Goal: Task Accomplishment & Management: Manage account settings

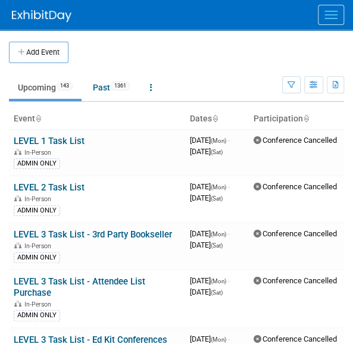
click at [329, 20] on button "Menu" at bounding box center [330, 15] width 26 height 20
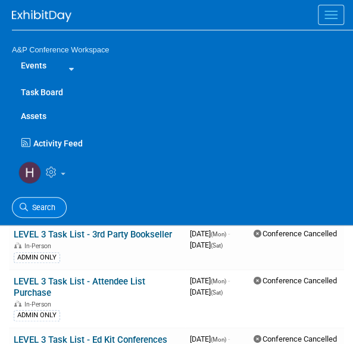
click at [45, 197] on link "Search" at bounding box center [39, 207] width 55 height 21
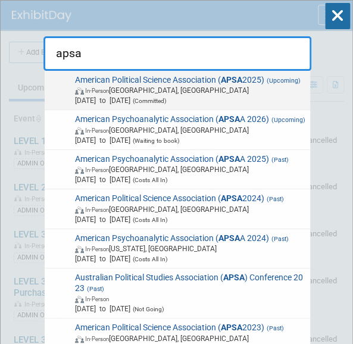
type input "apsa"
click at [186, 81] on span "American Political Science Association ( APSA 2025) (Upcoming) In-Person Vancou…" at bounding box center [188, 90] width 234 height 31
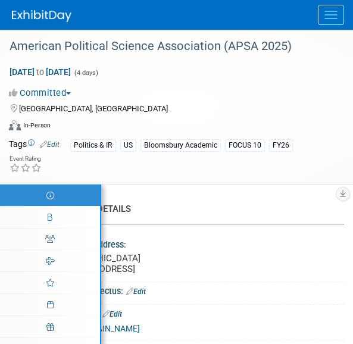
select select "Annual"
select select "Level 2"
select select "In-Person Booth"
select select "Politics & International Relations"
select select "Bloomsbury Academic"
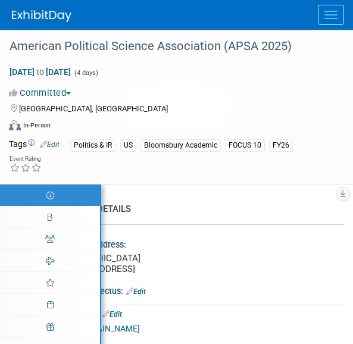
select select "[PERSON_NAME]"
select select "Networking/Commissioning"
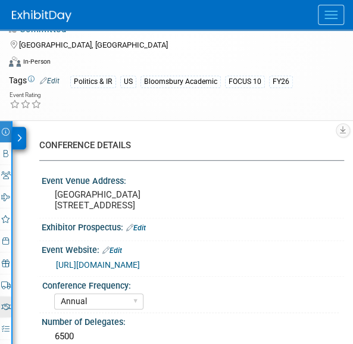
scroll to position [64, 0]
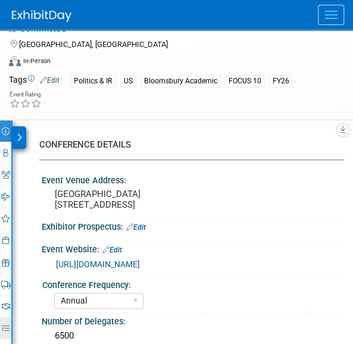
click at [3, 325] on icon at bounding box center [6, 328] width 8 height 8
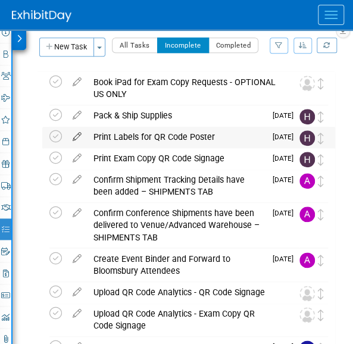
scroll to position [181, 0]
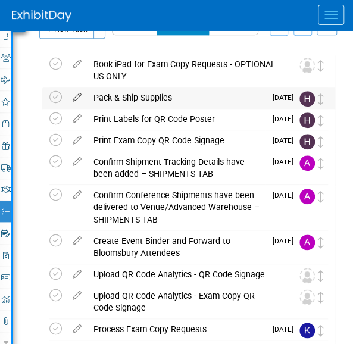
click at [78, 98] on icon at bounding box center [77, 94] width 21 height 15
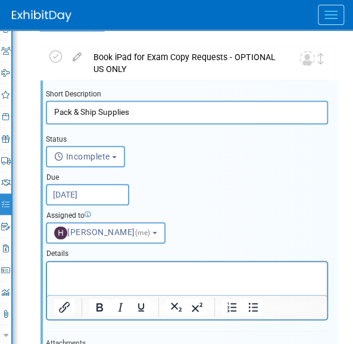
scroll to position [0, 0]
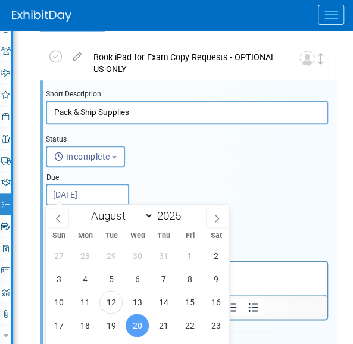
click at [87, 191] on input "[DATE]" at bounding box center [87, 194] width 83 height 21
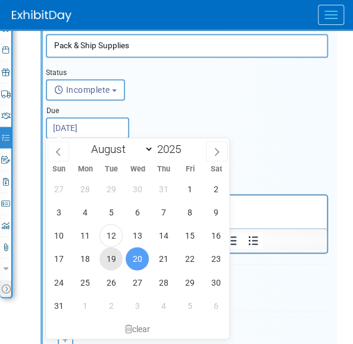
scroll to position [256, 0]
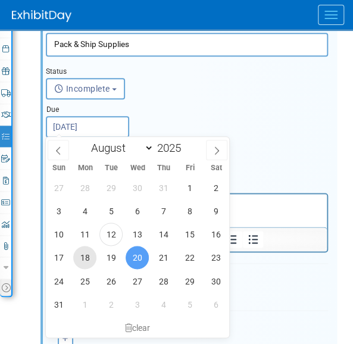
click at [80, 251] on span "18" at bounding box center [84, 257] width 23 height 23
type input "[DATE]"
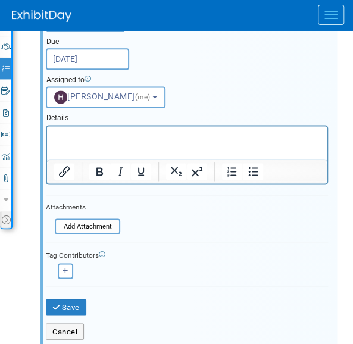
scroll to position [323, 0]
click at [65, 300] on button "Save" at bounding box center [66, 306] width 40 height 17
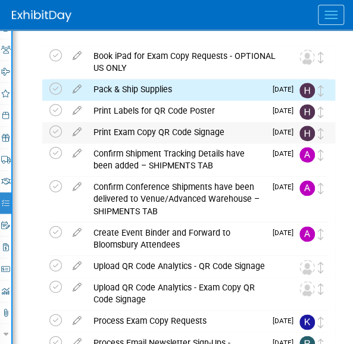
scroll to position [193, 0]
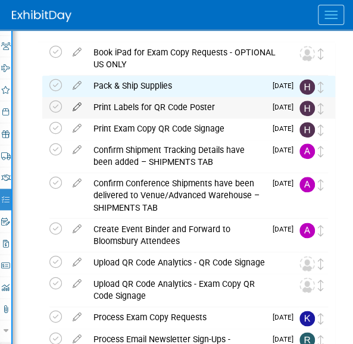
click at [77, 108] on icon at bounding box center [77, 104] width 21 height 15
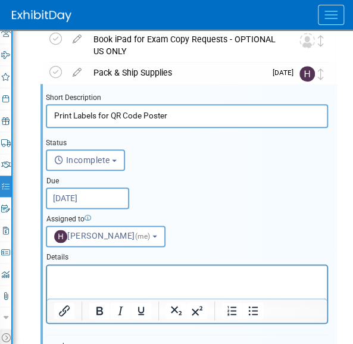
scroll to position [209, 0]
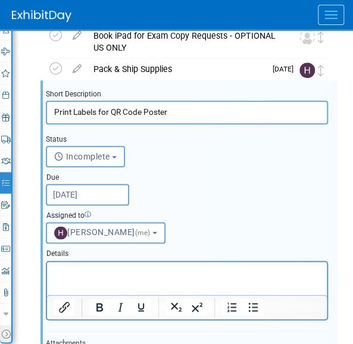
click at [78, 197] on input "[DATE]" at bounding box center [87, 194] width 83 height 21
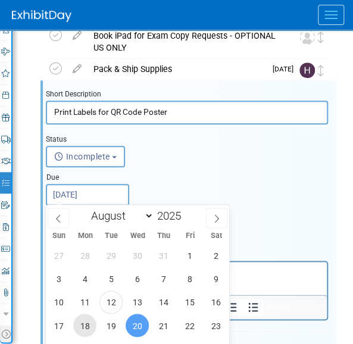
click at [81, 325] on span "18" at bounding box center [84, 324] width 23 height 23
type input "[DATE]"
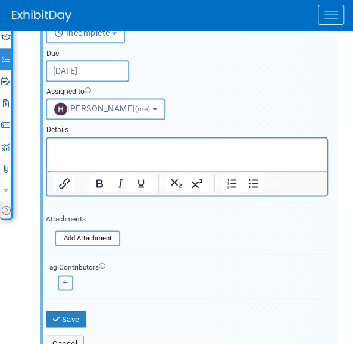
scroll to position [326, 0]
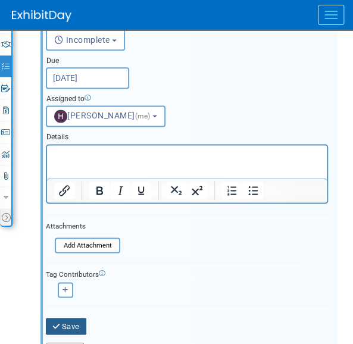
click at [68, 320] on button "Save" at bounding box center [66, 325] width 40 height 17
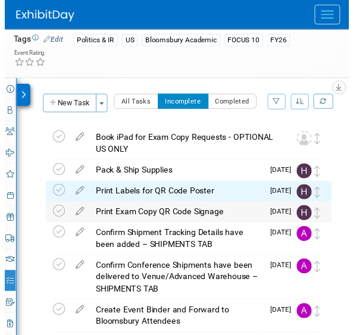
scroll to position [103, 0]
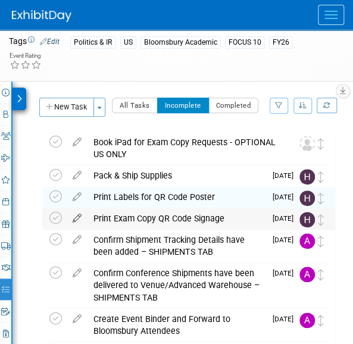
click at [77, 216] on icon at bounding box center [77, 215] width 21 height 15
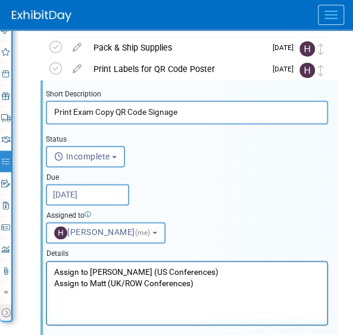
scroll to position [231, 0]
click at [100, 193] on input "[DATE]" at bounding box center [87, 194] width 83 height 21
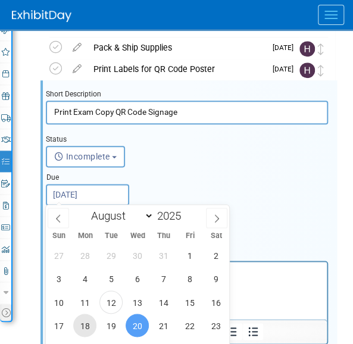
click at [88, 314] on span "18" at bounding box center [84, 324] width 23 height 23
type input "[DATE]"
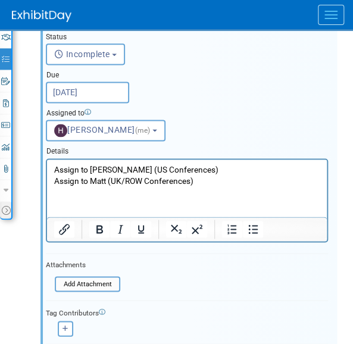
scroll to position [418, 0]
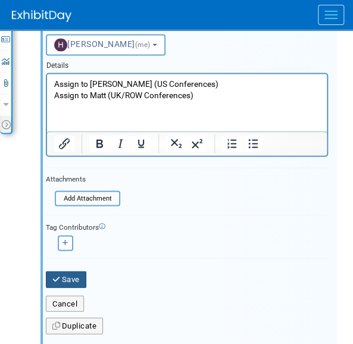
click at [65, 273] on button "Save" at bounding box center [66, 278] width 40 height 17
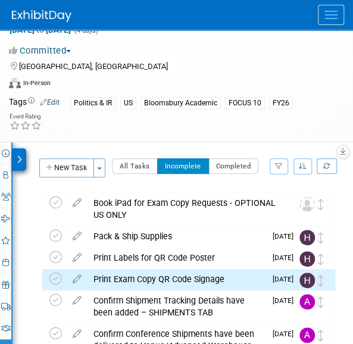
scroll to position [0, 0]
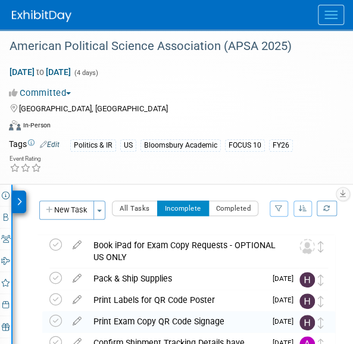
click at [334, 20] on button "Menu" at bounding box center [330, 15] width 26 height 20
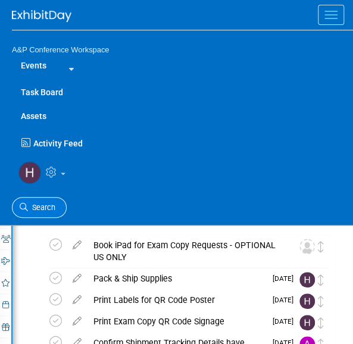
click at [45, 204] on span "Search" at bounding box center [41, 207] width 27 height 9
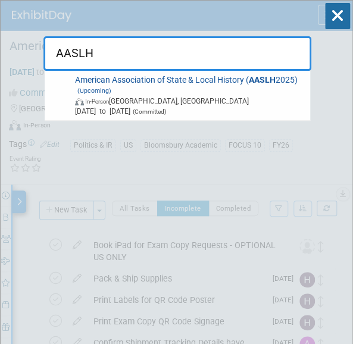
type input "AASLH"
click at [88, 106] on span "[DATE] to [DATE] (Committed)" at bounding box center [190, 111] width 231 height 10
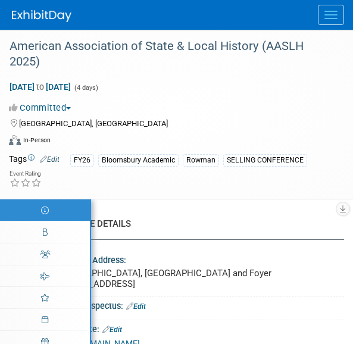
select select "Annual"
select select "Level 2"
select select "In-Person Booth"
select select "Museum Professionals"
select select "Bloomsbury Academic"
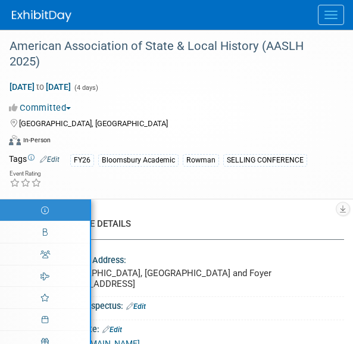
select select "[PERSON_NAME]"
select select "Brand/Subject Presence​"
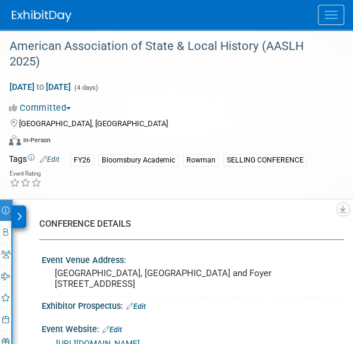
scroll to position [184, 0]
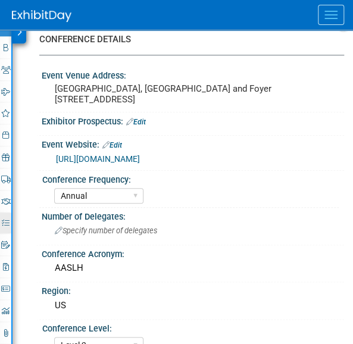
click at [2, 219] on icon at bounding box center [6, 223] width 8 height 8
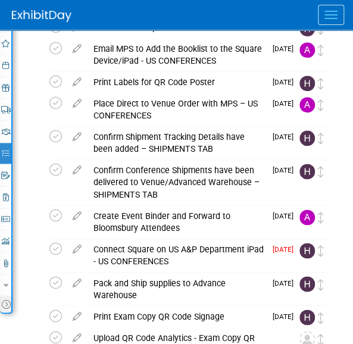
scroll to position [253, 0]
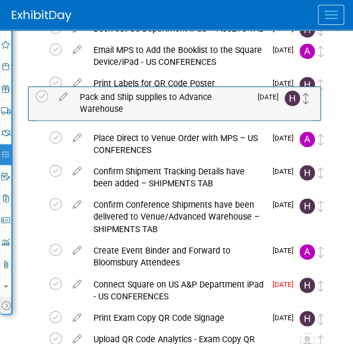
drag, startPoint x: 317, startPoint y: 281, endPoint x: 306, endPoint y: 98, distance: 182.8
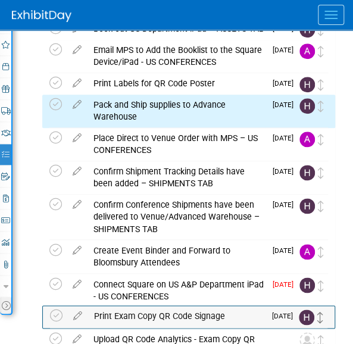
scroll to position [259, 0]
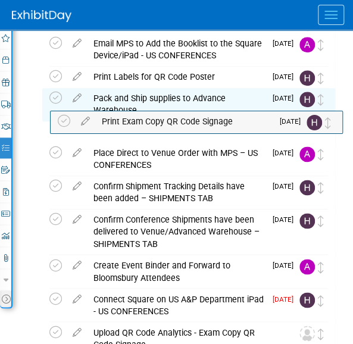
drag, startPoint x: 322, startPoint y: 316, endPoint x: 329, endPoint y: 129, distance: 187.4
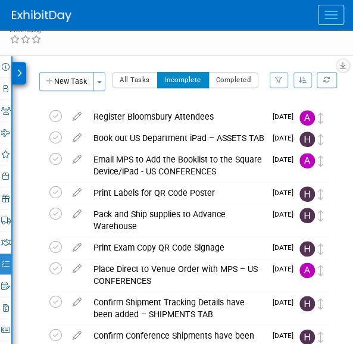
scroll to position [204, 0]
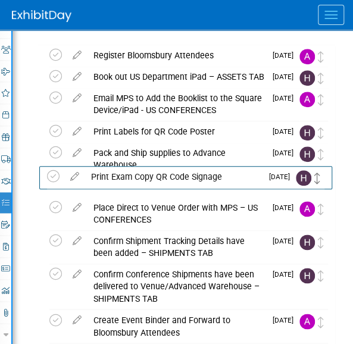
drag, startPoint x: 319, startPoint y: 180, endPoint x: 316, endPoint y: 171, distance: 9.4
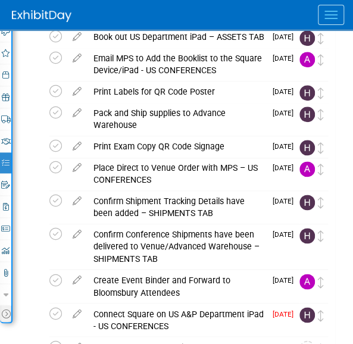
scroll to position [247, 0]
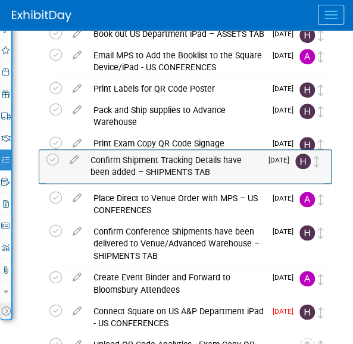
drag, startPoint x: 325, startPoint y: 204, endPoint x: 321, endPoint y: 164, distance: 40.6
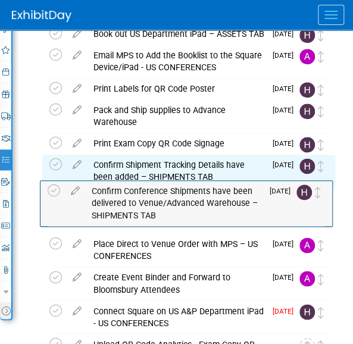
drag, startPoint x: 325, startPoint y: 231, endPoint x: 323, endPoint y: 190, distance: 41.6
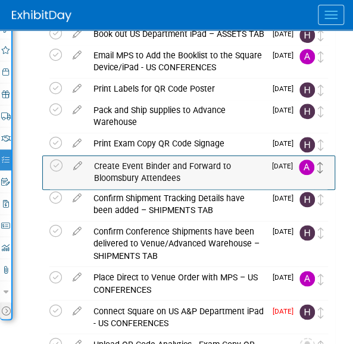
drag, startPoint x: 320, startPoint y: 281, endPoint x: 320, endPoint y: 172, distance: 109.4
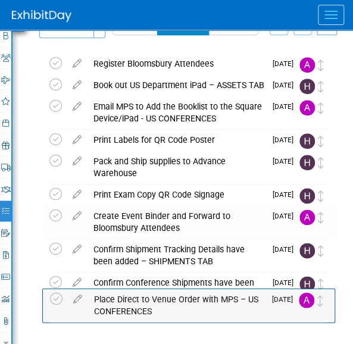
scroll to position [203, 0]
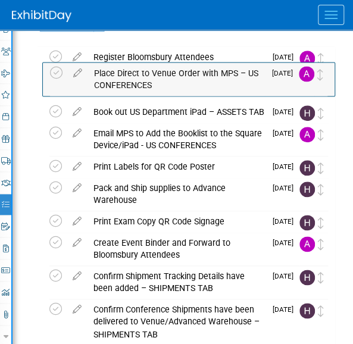
drag, startPoint x: 321, startPoint y: 332, endPoint x: 321, endPoint y: 93, distance: 238.4
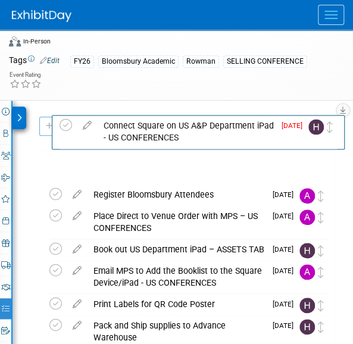
scroll to position [0, 0]
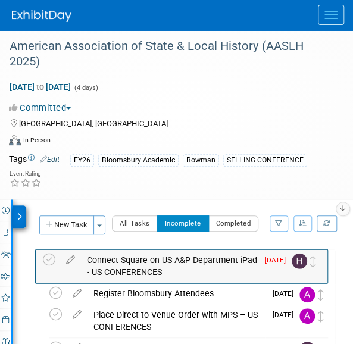
drag, startPoint x: 322, startPoint y: 282, endPoint x: 316, endPoint y: 262, distance: 21.8
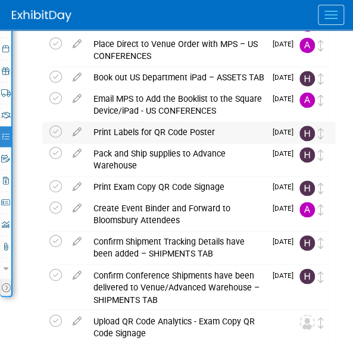
scroll to position [271, 0]
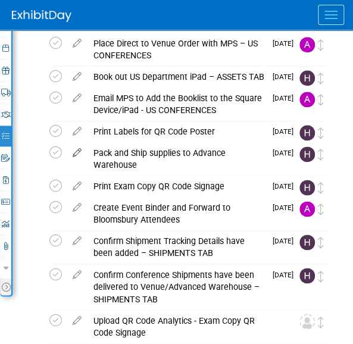
click at [77, 150] on icon at bounding box center [77, 150] width 21 height 15
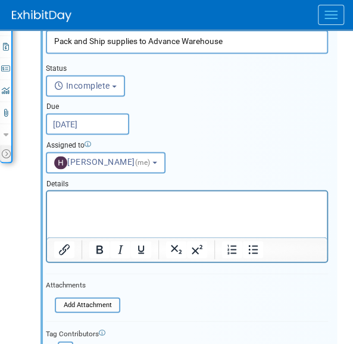
scroll to position [405, 0]
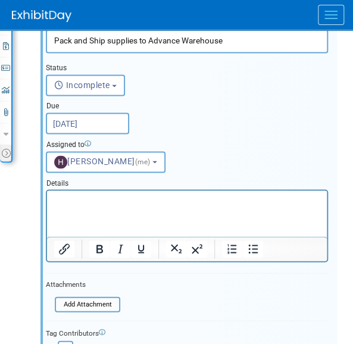
click at [63, 114] on input "Sep 1, 2025" at bounding box center [87, 122] width 83 height 21
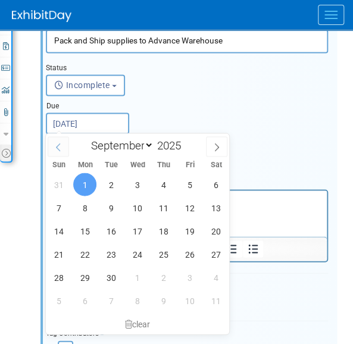
click at [61, 143] on icon at bounding box center [58, 147] width 8 height 8
select select "7"
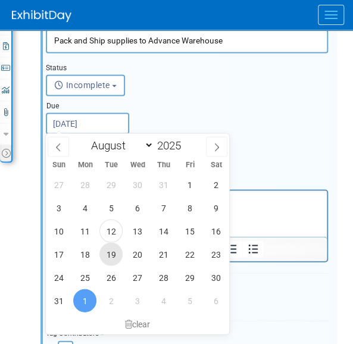
click at [112, 250] on span "19" at bounding box center [110, 253] width 23 height 23
type input "Aug 19, 2025"
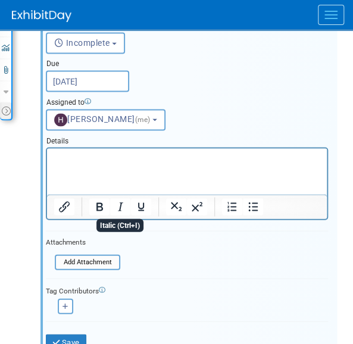
scroll to position [444, 0]
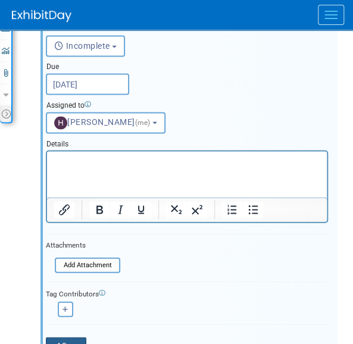
click at [77, 336] on button "Save" at bounding box center [66, 344] width 40 height 17
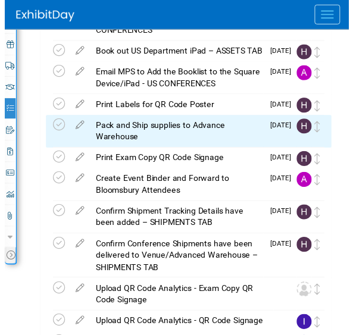
scroll to position [297, 0]
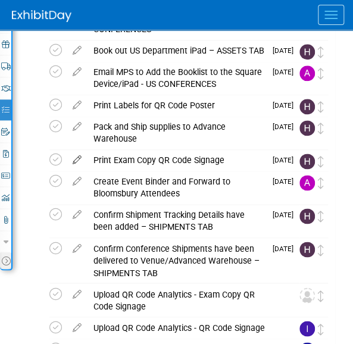
click at [77, 155] on icon at bounding box center [77, 157] width 21 height 15
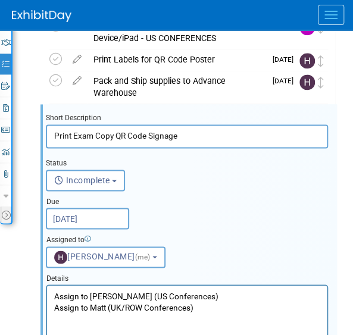
scroll to position [367, 0]
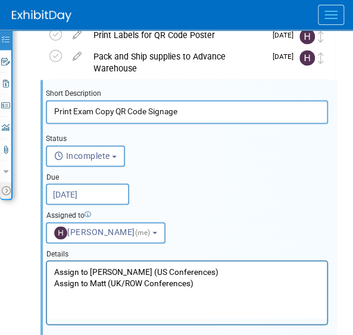
click at [86, 196] on input "Sep 1, 2025" at bounding box center [87, 193] width 83 height 21
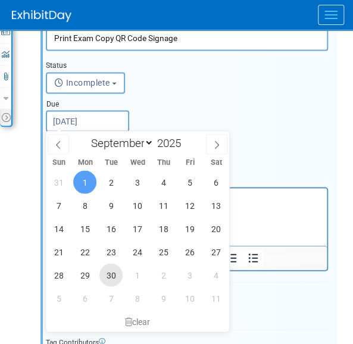
scroll to position [444, 0]
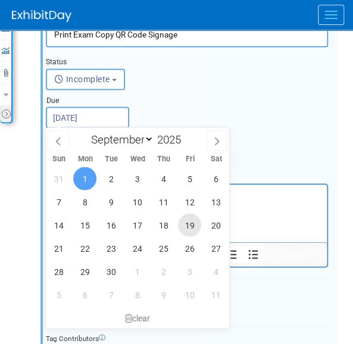
click at [186, 228] on span "19" at bounding box center [189, 224] width 23 height 23
type input "Sep 19, 2025"
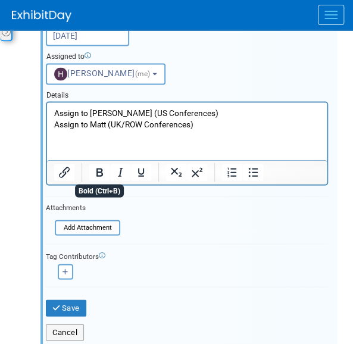
scroll to position [524, 0]
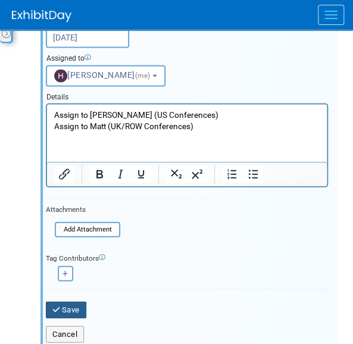
click at [69, 307] on button "Save" at bounding box center [66, 309] width 40 height 17
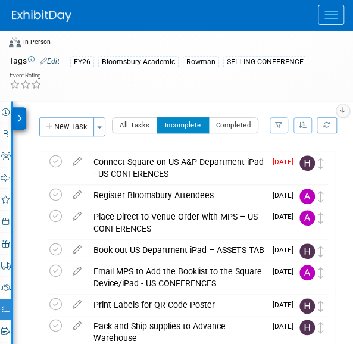
scroll to position [34, 0]
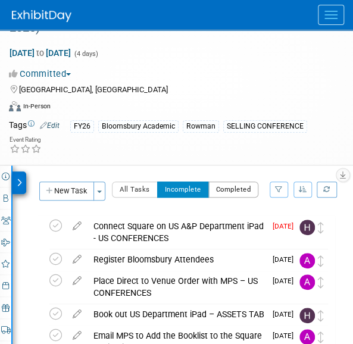
click at [220, 191] on button "Completed" at bounding box center [233, 188] width 51 height 15
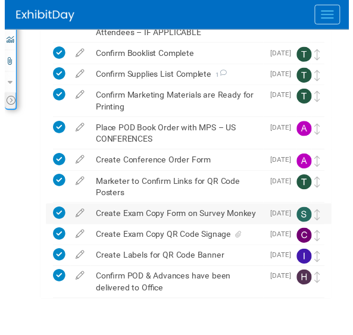
scroll to position [451, 0]
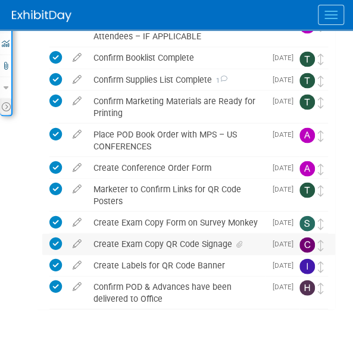
click at [206, 238] on div "Create Exam Copy QR Code Signage" at bounding box center [176, 243] width 178 height 20
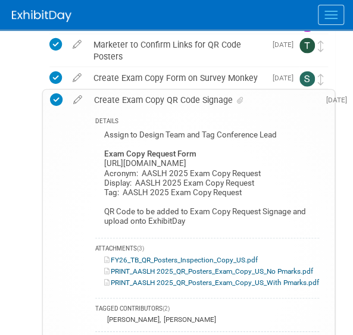
scroll to position [795, 0]
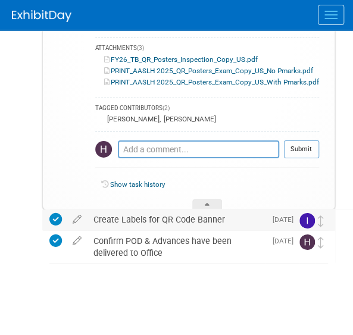
click at [130, 213] on div "Create Labels for QR Code Banner" at bounding box center [176, 219] width 178 height 20
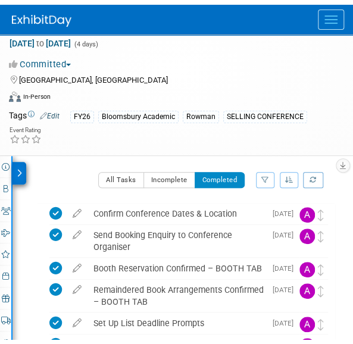
scroll to position [0, 0]
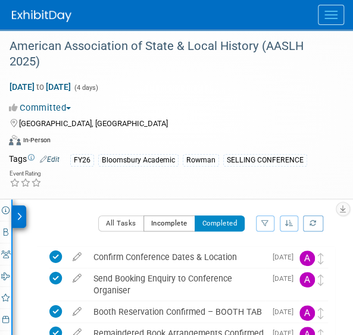
click at [176, 218] on button "Incomplete" at bounding box center [169, 222] width 52 height 15
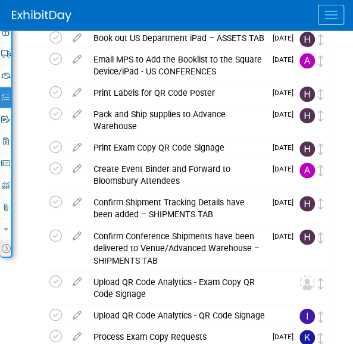
scroll to position [325, 0]
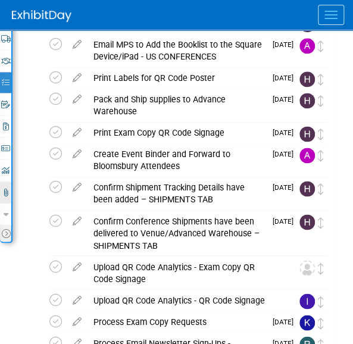
click at [6, 181] on link "6 Attachments 6" at bounding box center [5, 191] width 11 height 21
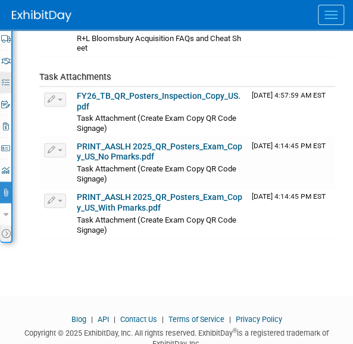
click at [4, 78] on icon at bounding box center [6, 82] width 8 height 8
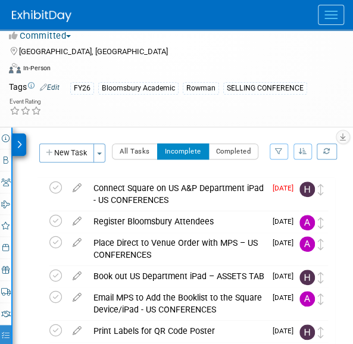
scroll to position [0, 0]
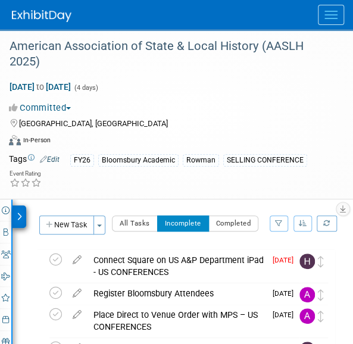
click at [330, 18] on span "Menu" at bounding box center [330, 18] width 13 height 1
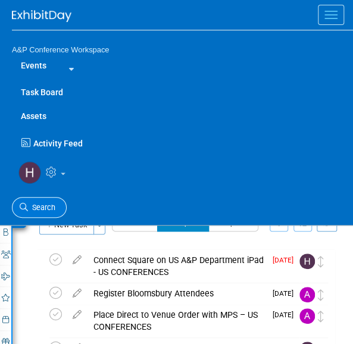
click at [37, 205] on span "Search" at bounding box center [41, 207] width 27 height 9
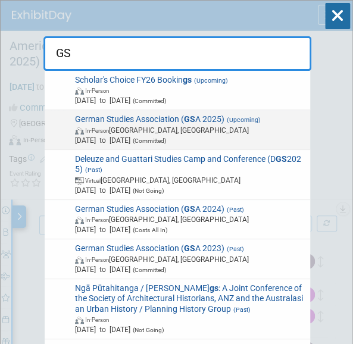
type input "GS"
click at [102, 123] on span "German Studies Association ( GS A 2025) (Upcoming) In-Person Arlington, VA Sep …" at bounding box center [188, 129] width 234 height 31
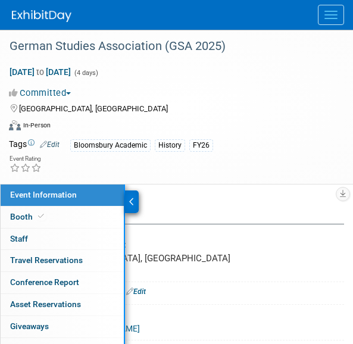
select select "Annual"
select select "Level 2"
select select "In-Person Booth"
select select "History"
select select "Bloomsbury Academic"
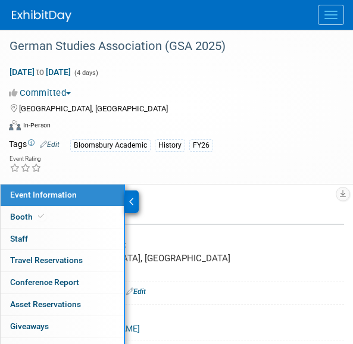
select select "[PERSON_NAME]"
select select "Brand/Subject Presence​"
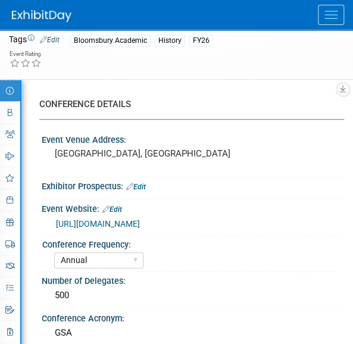
scroll to position [130, 0]
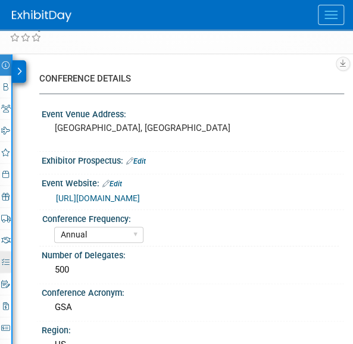
click at [7, 259] on icon at bounding box center [6, 262] width 8 height 8
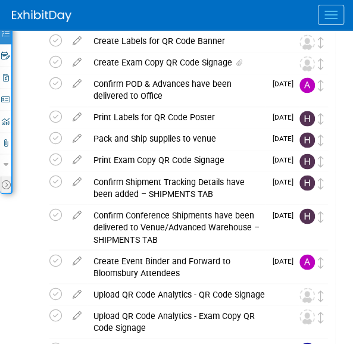
scroll to position [359, 0]
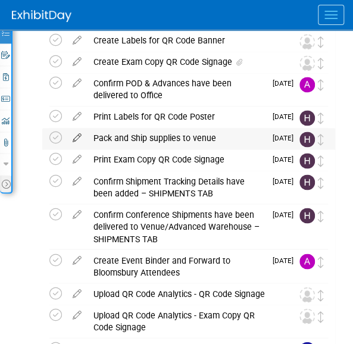
click at [77, 135] on icon at bounding box center [77, 135] width 21 height 15
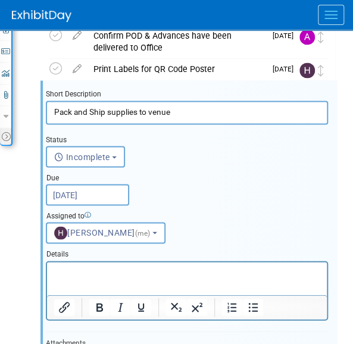
scroll to position [0, 0]
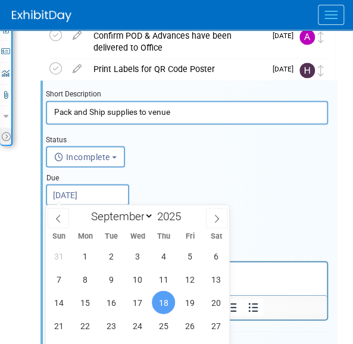
click at [88, 193] on input "Sep 18, 2025" at bounding box center [87, 194] width 83 height 21
click at [190, 299] on span "19" at bounding box center [189, 301] width 23 height 23
type input "Sep 19, 2025"
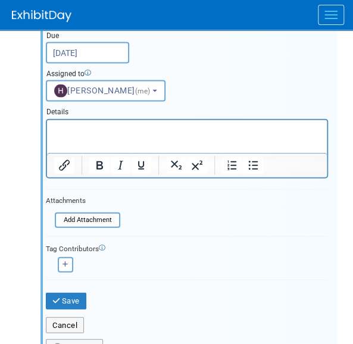
scroll to position [549, 0]
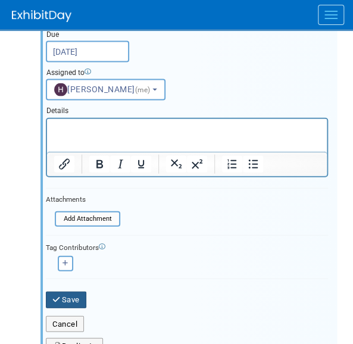
click at [68, 299] on button "Save" at bounding box center [66, 299] width 40 height 17
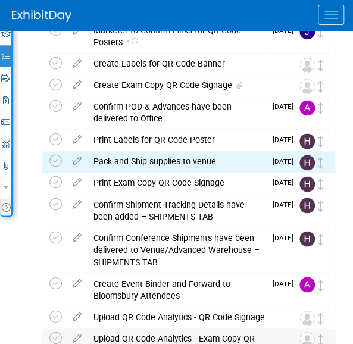
scroll to position [348, 0]
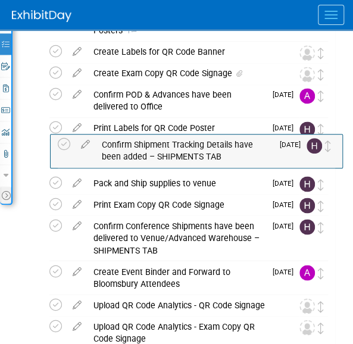
drag, startPoint x: 322, startPoint y: 180, endPoint x: 328, endPoint y: 137, distance: 43.1
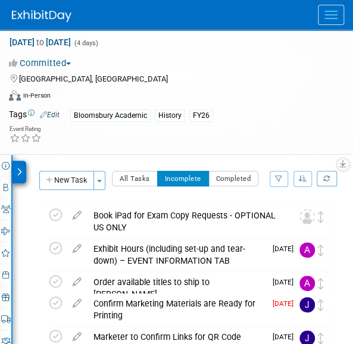
scroll to position [0, 0]
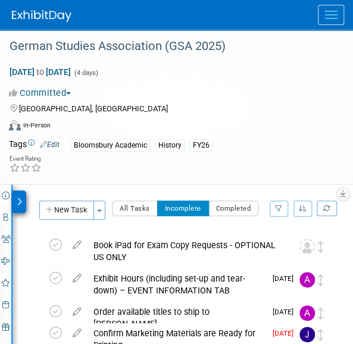
click at [342, 11] on button "Menu" at bounding box center [330, 15] width 26 height 20
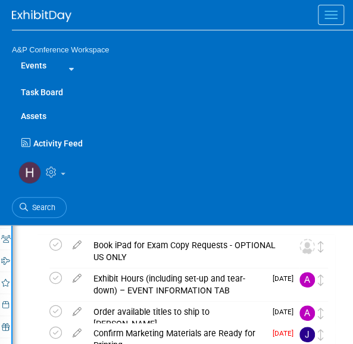
click at [50, 93] on link "Task Board" at bounding box center [182, 92] width 341 height 24
